Goal: Find specific page/section: Find specific page/section

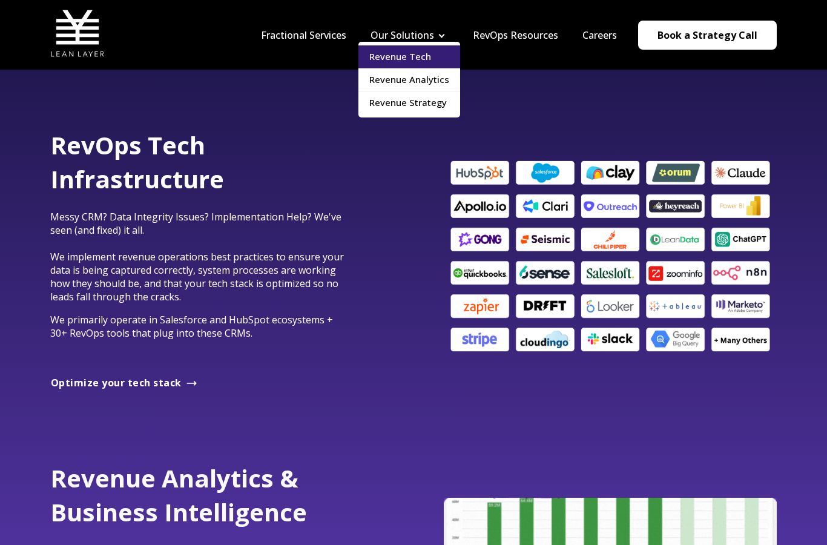
scroll to position [664, 0]
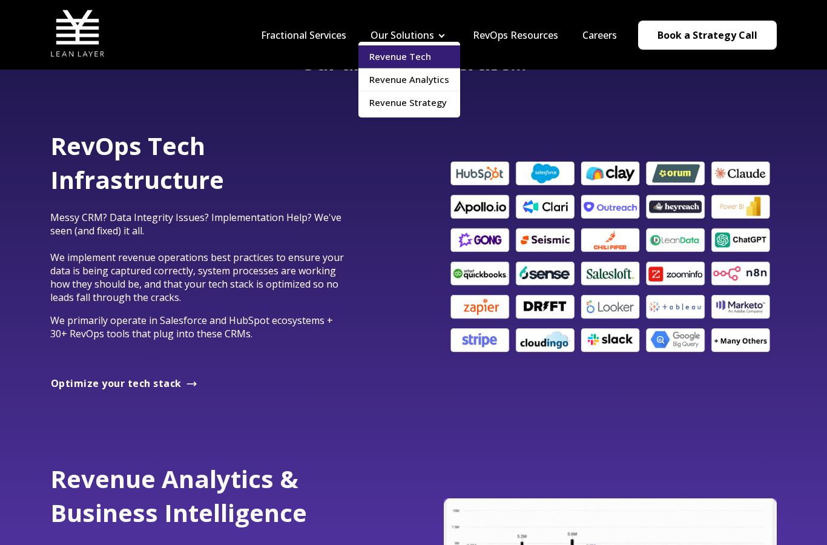
click at [391, 61] on link "Revenue Tech" at bounding box center [410, 56] width 102 height 22
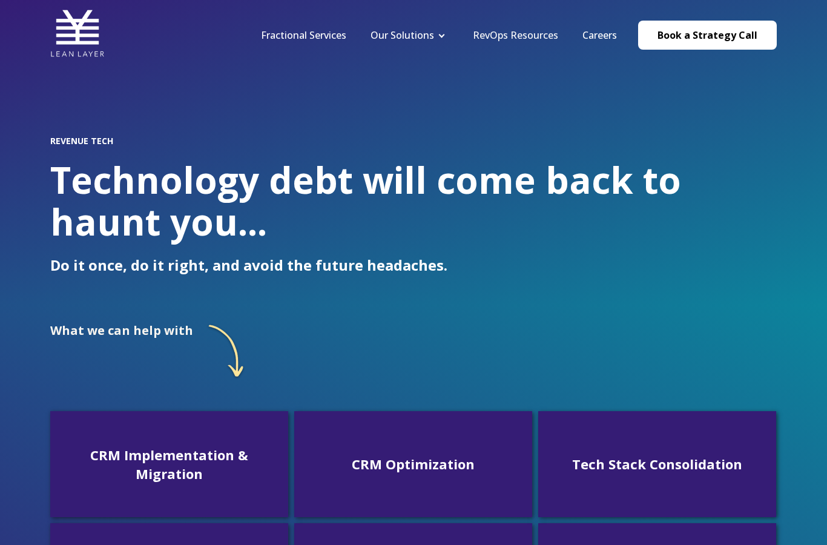
click at [521, 41] on link "RevOps Resources" at bounding box center [515, 34] width 85 height 13
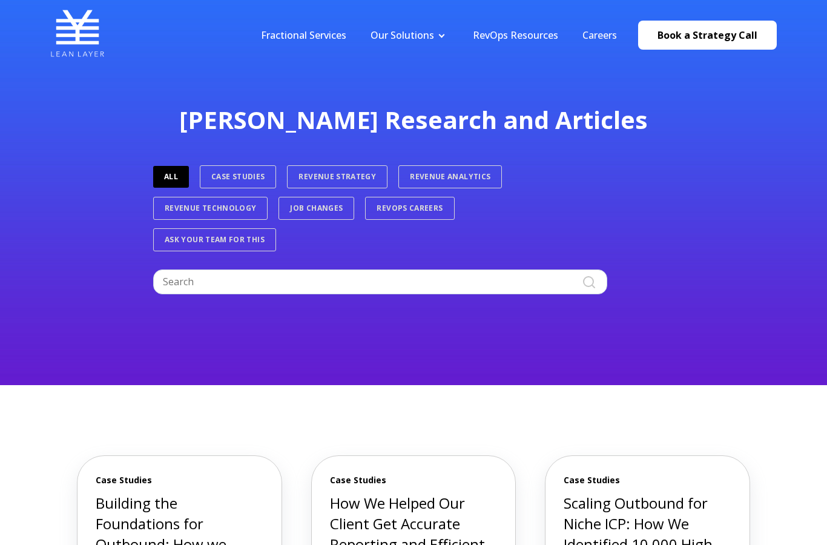
click at [609, 32] on link "Careers" at bounding box center [600, 34] width 35 height 13
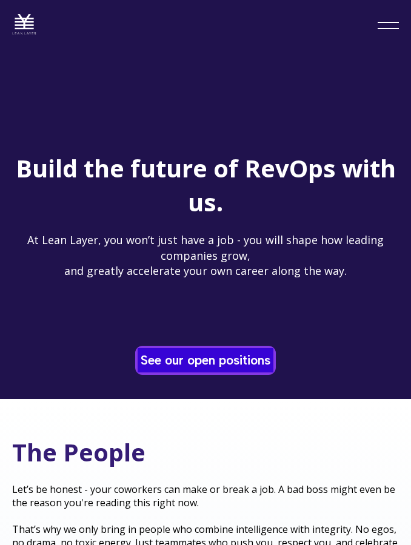
click at [229, 363] on link "See our open positions" at bounding box center [205, 360] width 136 height 24
